Goal: Task Accomplishment & Management: Manage account settings

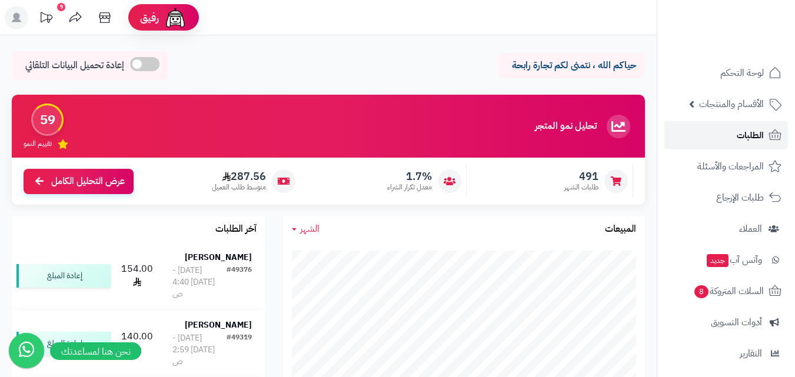
click at [749, 138] on span "الطلبات" at bounding box center [750, 135] width 27 height 16
click at [754, 112] on span "الأقسام والمنتجات" at bounding box center [731, 104] width 65 height 16
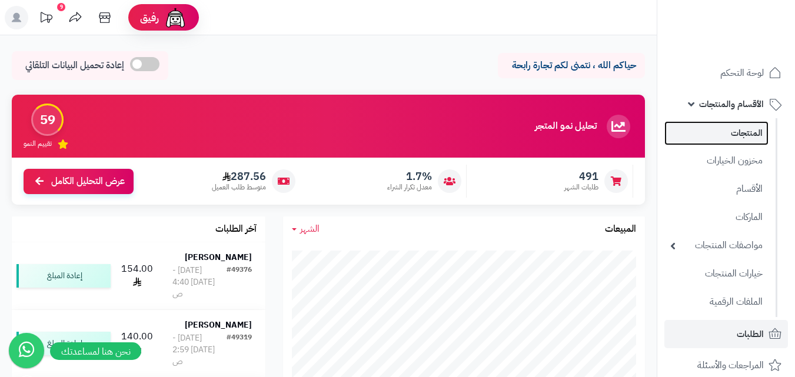
click at [740, 142] on link "المنتجات" at bounding box center [716, 133] width 104 height 24
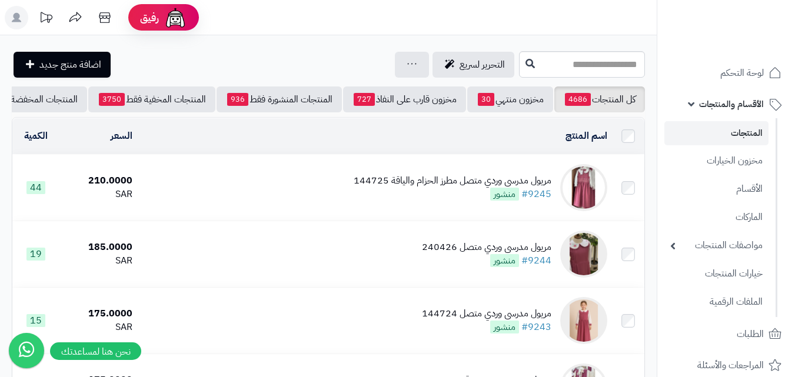
click at [426, 188] on div "مريول مدرسي وردي متصل مطرز الحزام والياقة 144725" at bounding box center [453, 181] width 198 height 14
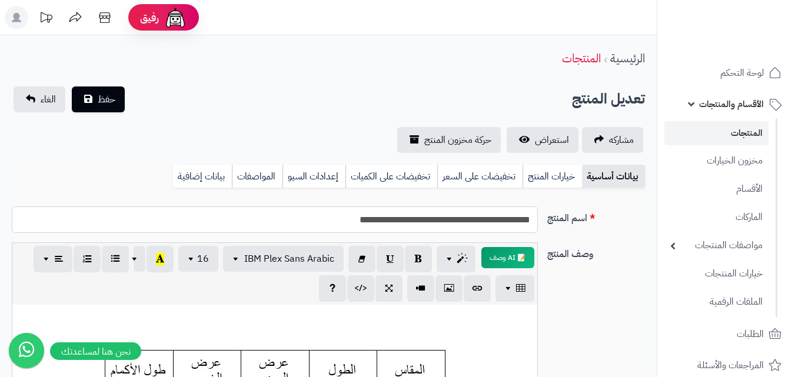
click at [348, 224] on input "**********" at bounding box center [275, 220] width 526 height 26
click at [555, 175] on link "خيارات المنتج" at bounding box center [552, 177] width 59 height 24
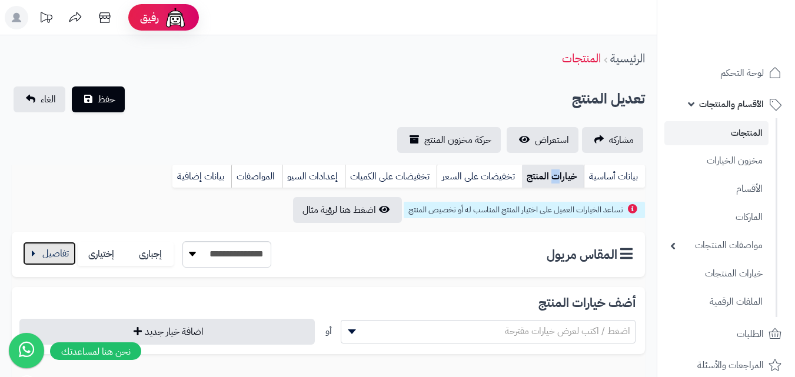
click at [38, 259] on button "button" at bounding box center [49, 254] width 53 height 24
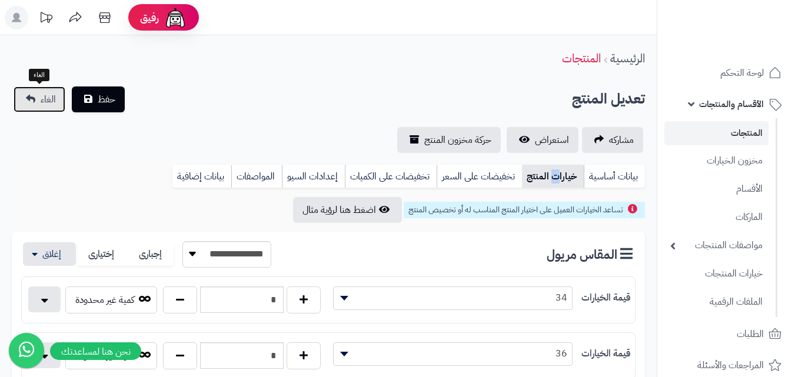
click at [41, 96] on span "الغاء" at bounding box center [48, 99] width 15 height 14
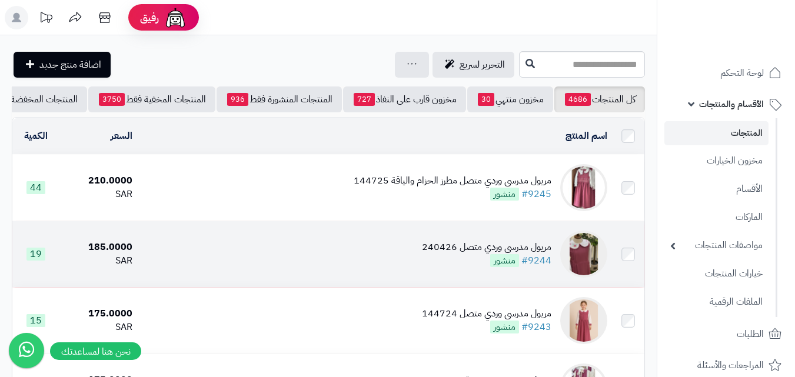
click at [420, 260] on td "مريول مدرسي وردي متصل 240426 #9244 منشور" at bounding box center [374, 254] width 475 height 66
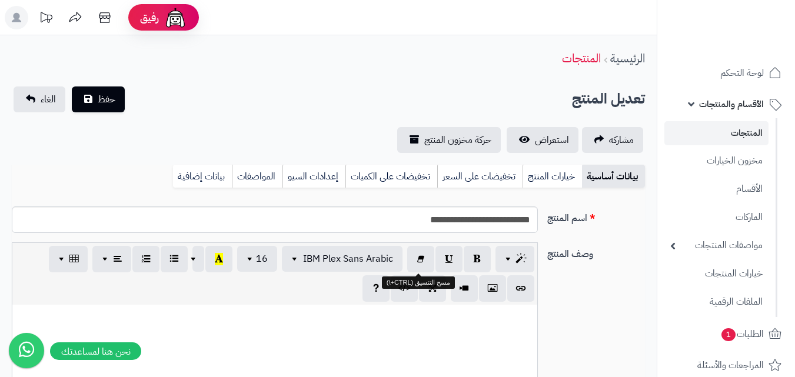
scroll to position [97, 0]
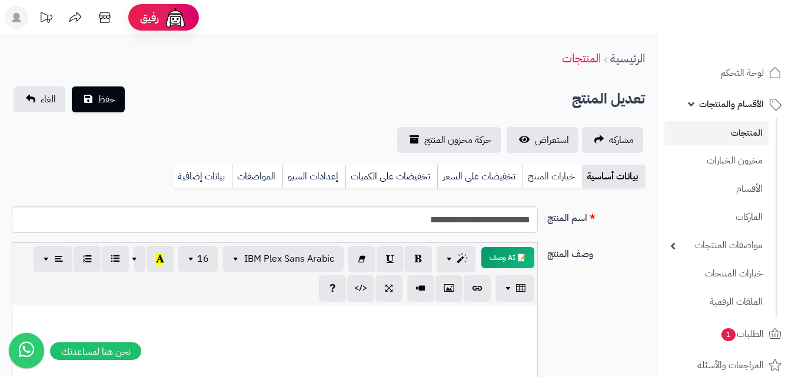
click at [536, 183] on link "خيارات المنتج" at bounding box center [552, 177] width 59 height 24
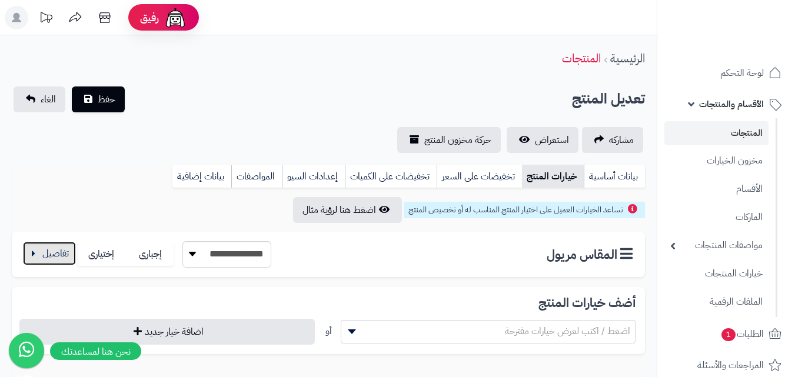
click at [38, 256] on button "button" at bounding box center [49, 254] width 53 height 24
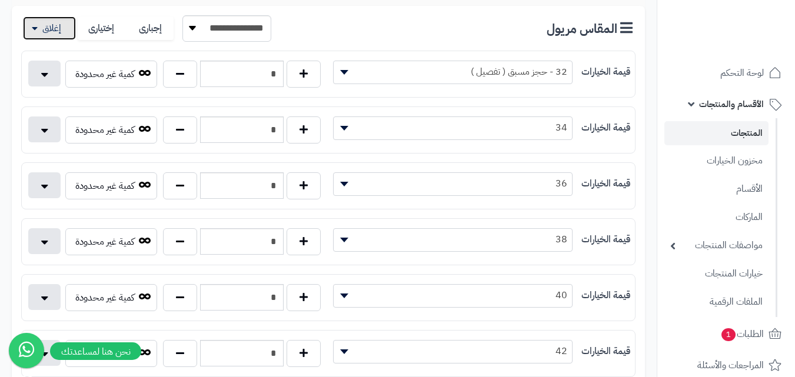
scroll to position [235, 0]
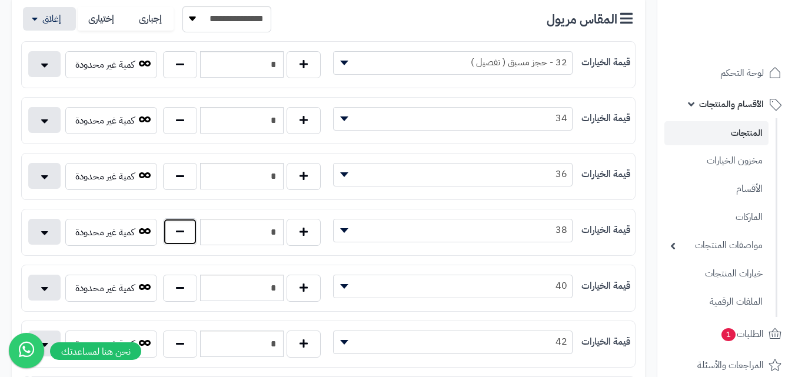
click at [169, 240] on button "button" at bounding box center [180, 231] width 34 height 27
type input "*"
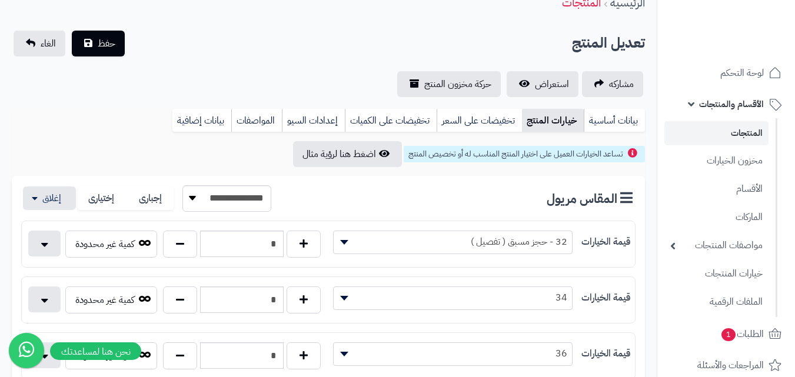
scroll to position [0, 0]
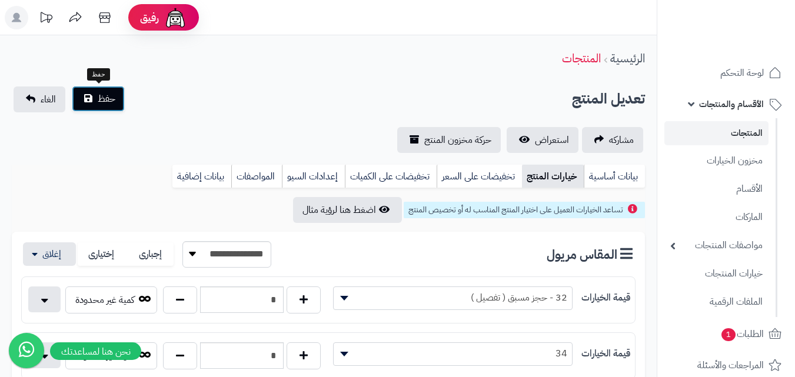
click at [94, 107] on button "حفظ" at bounding box center [98, 99] width 53 height 26
